Goal: Check status

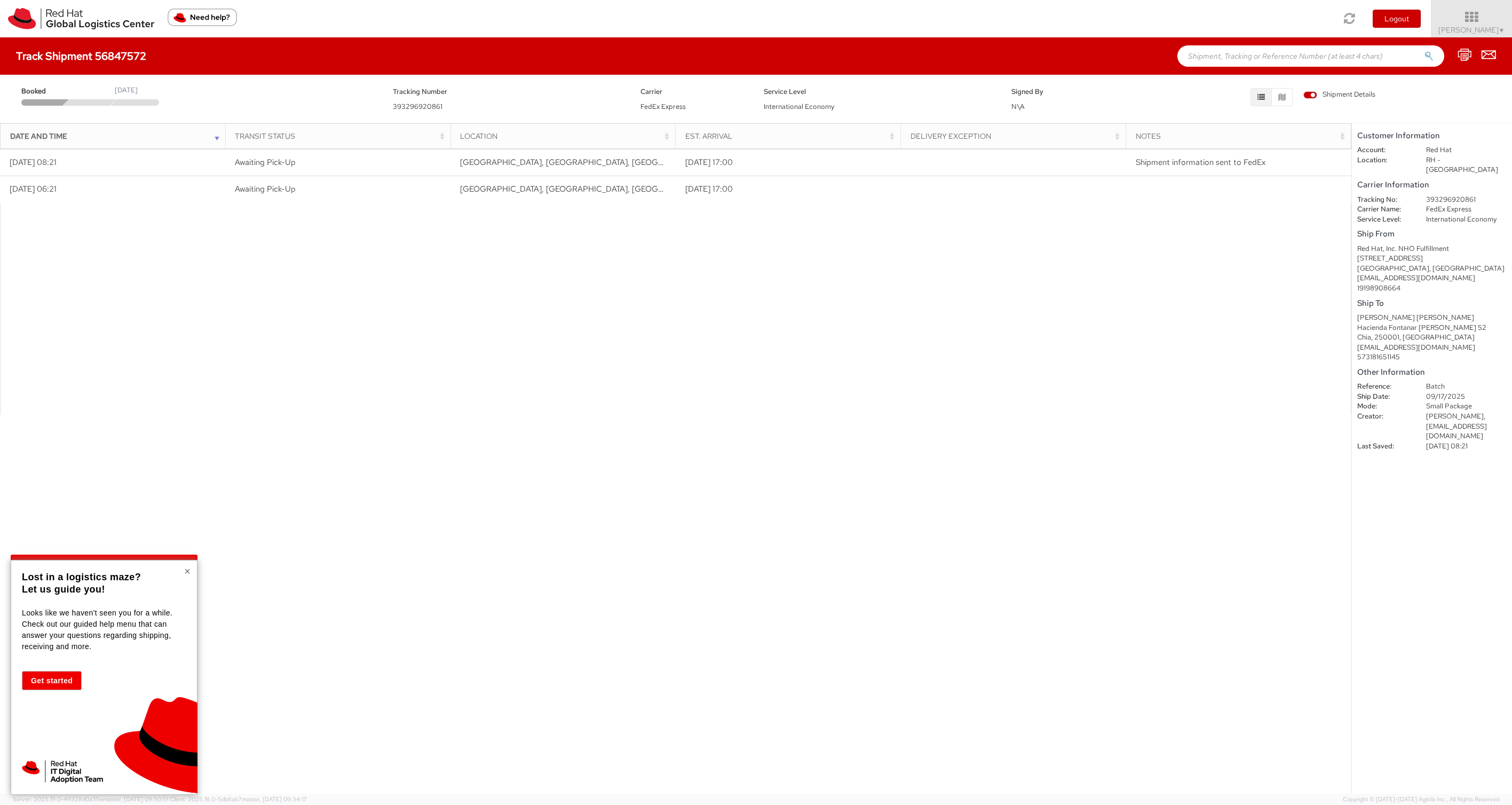
click at [190, 571] on div "× Lost in a logistics maze? Let us guide you! Looks like we haven't seen you fo…" at bounding box center [104, 677] width 187 height 235
click at [188, 571] on button "×" at bounding box center [187, 570] width 6 height 10
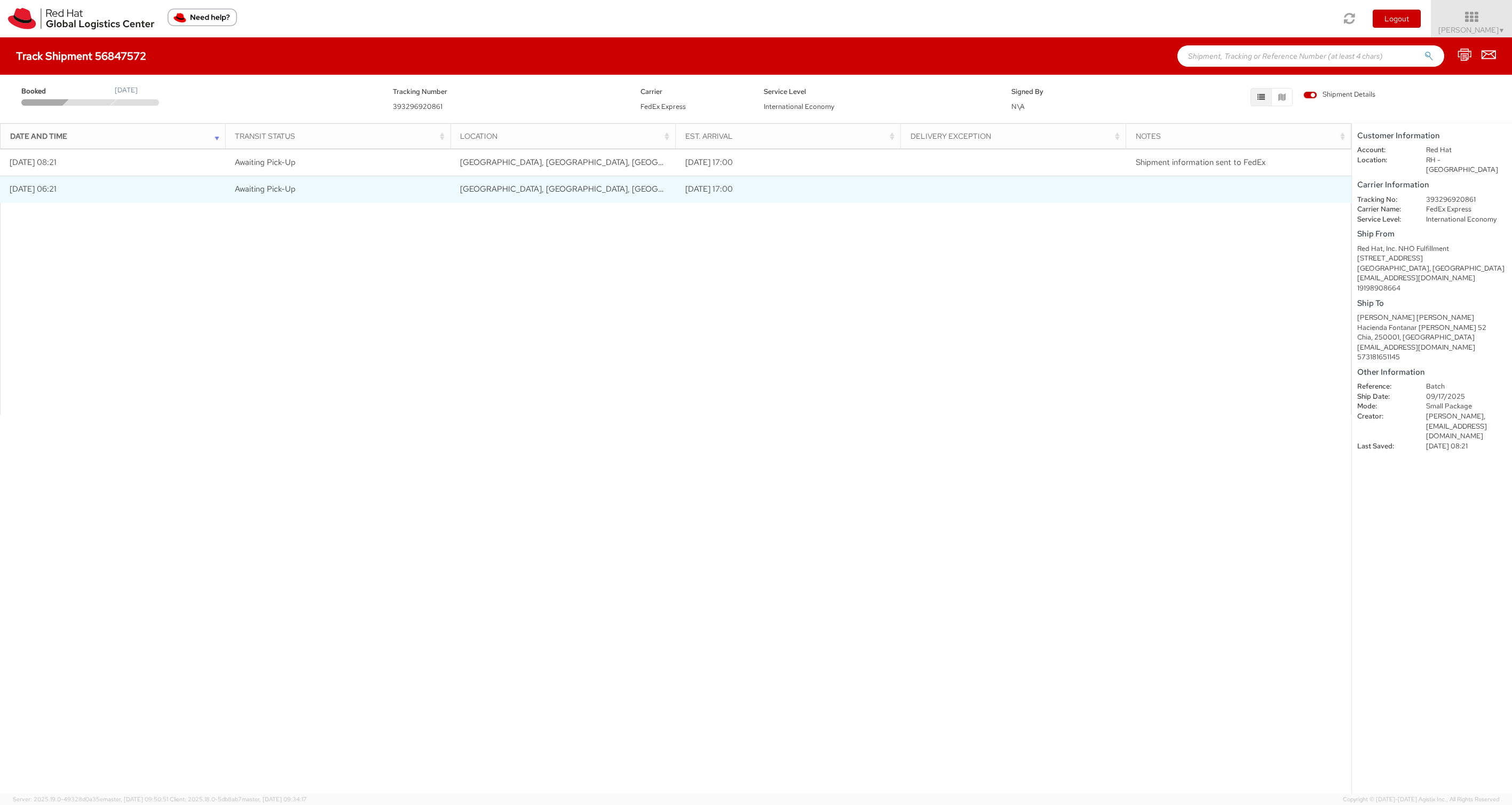
click at [816, 191] on td "09/23/2025 17:00" at bounding box center [788, 189] width 225 height 27
click at [714, 191] on td "09/23/2025 17:00" at bounding box center [788, 189] width 225 height 27
